Goal: Check status: Check status

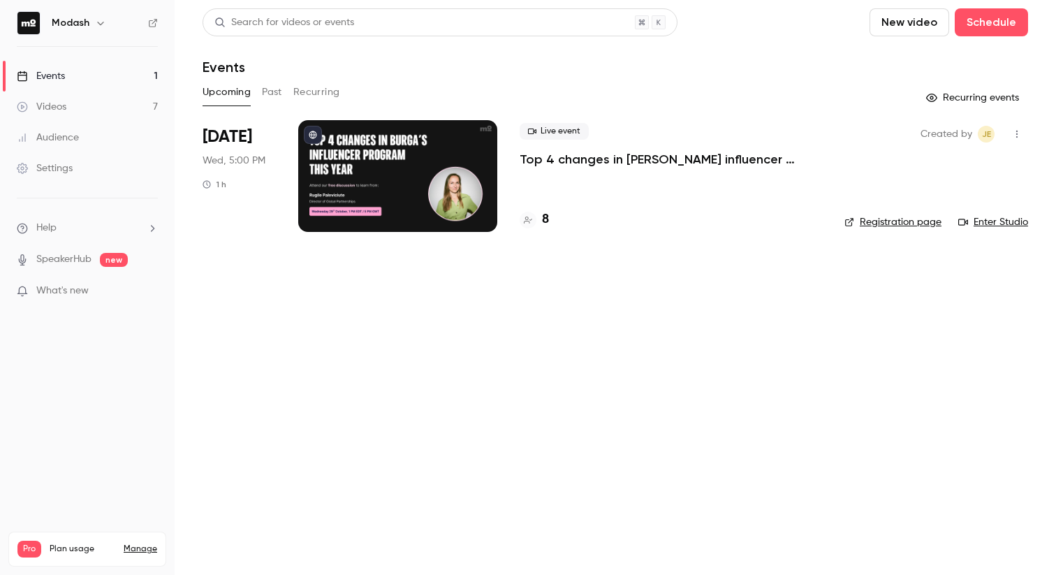
click at [279, 95] on button "Past" at bounding box center [272, 92] width 20 height 22
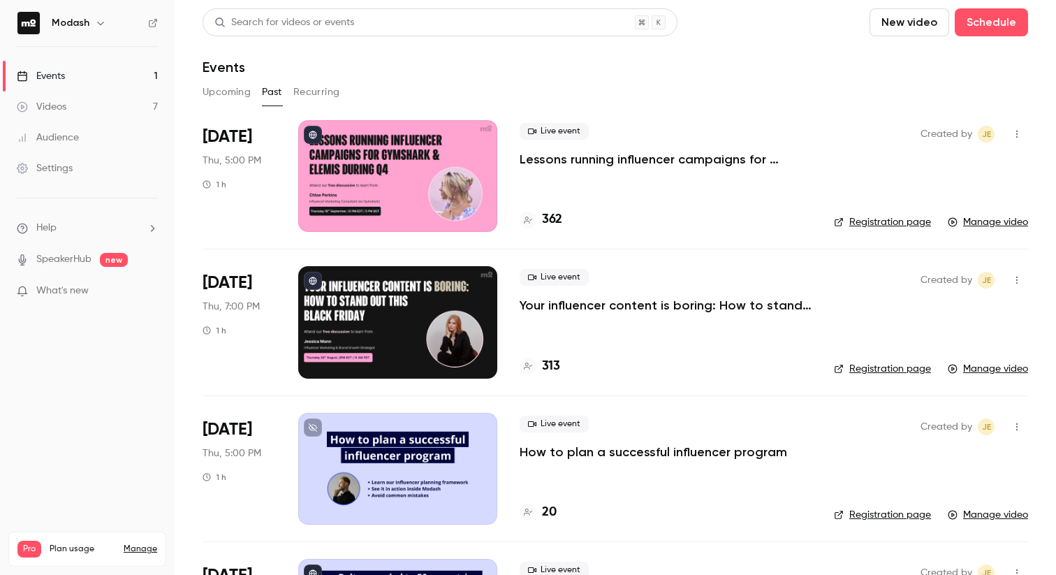
click at [228, 89] on button "Upcoming" at bounding box center [226, 92] width 48 height 22
